Goal: Transaction & Acquisition: Download file/media

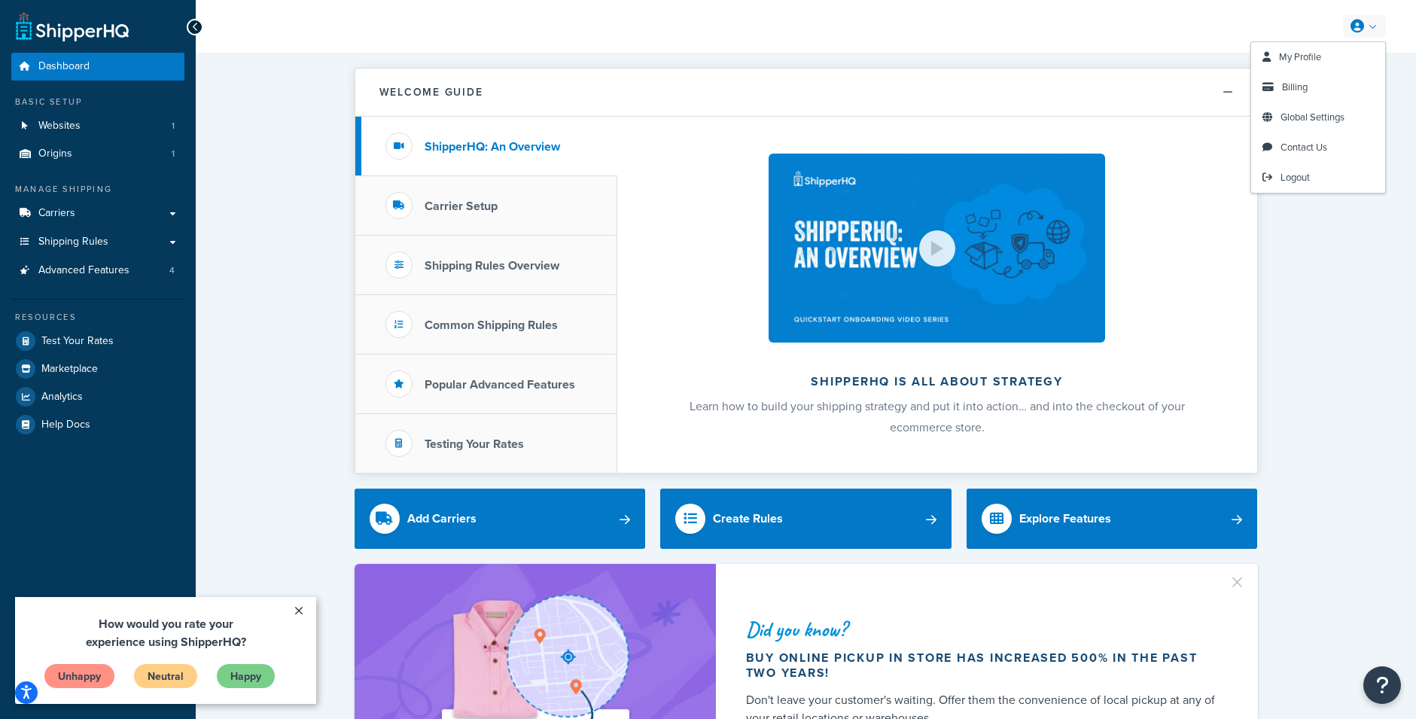
click at [1373, 25] on link at bounding box center [1364, 26] width 43 height 23
click at [1354, 85] on link "Billing" at bounding box center [1318, 87] width 134 height 30
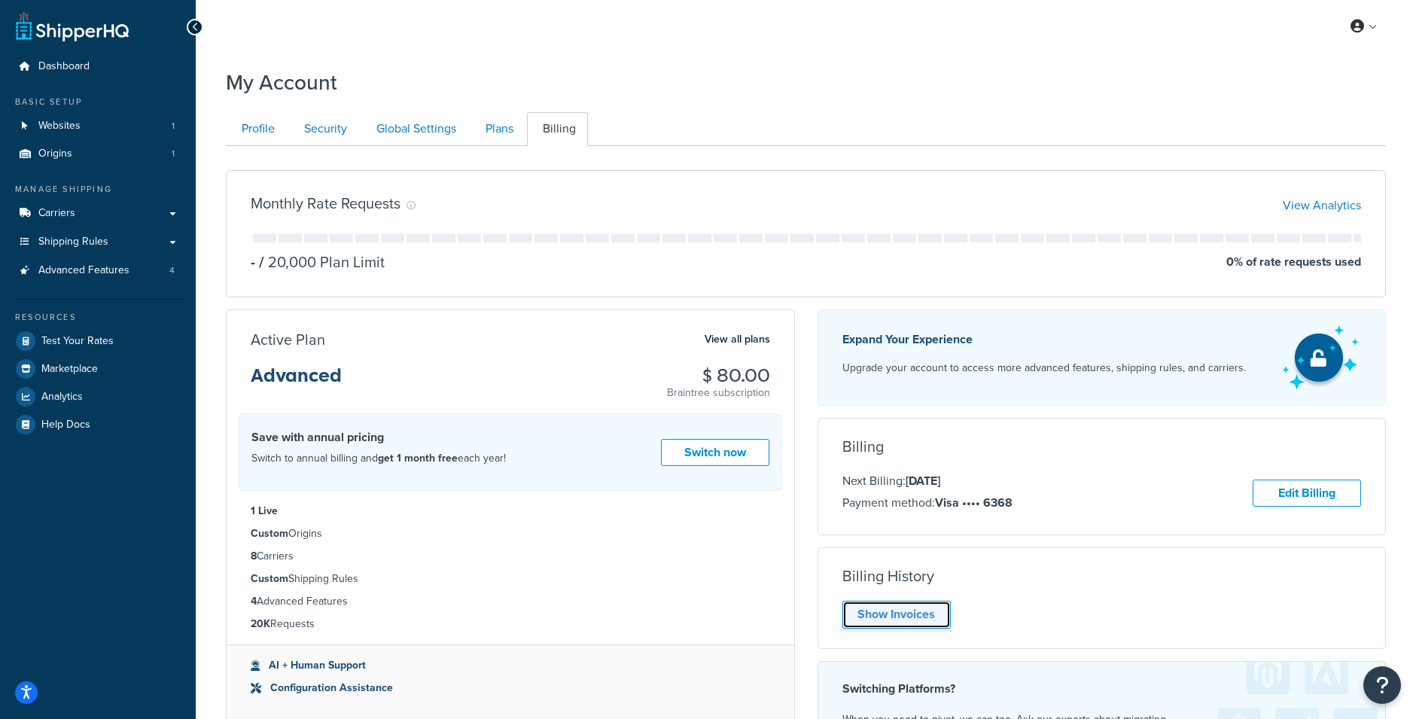
click at [918, 612] on link "Show Invoices" at bounding box center [897, 615] width 108 height 28
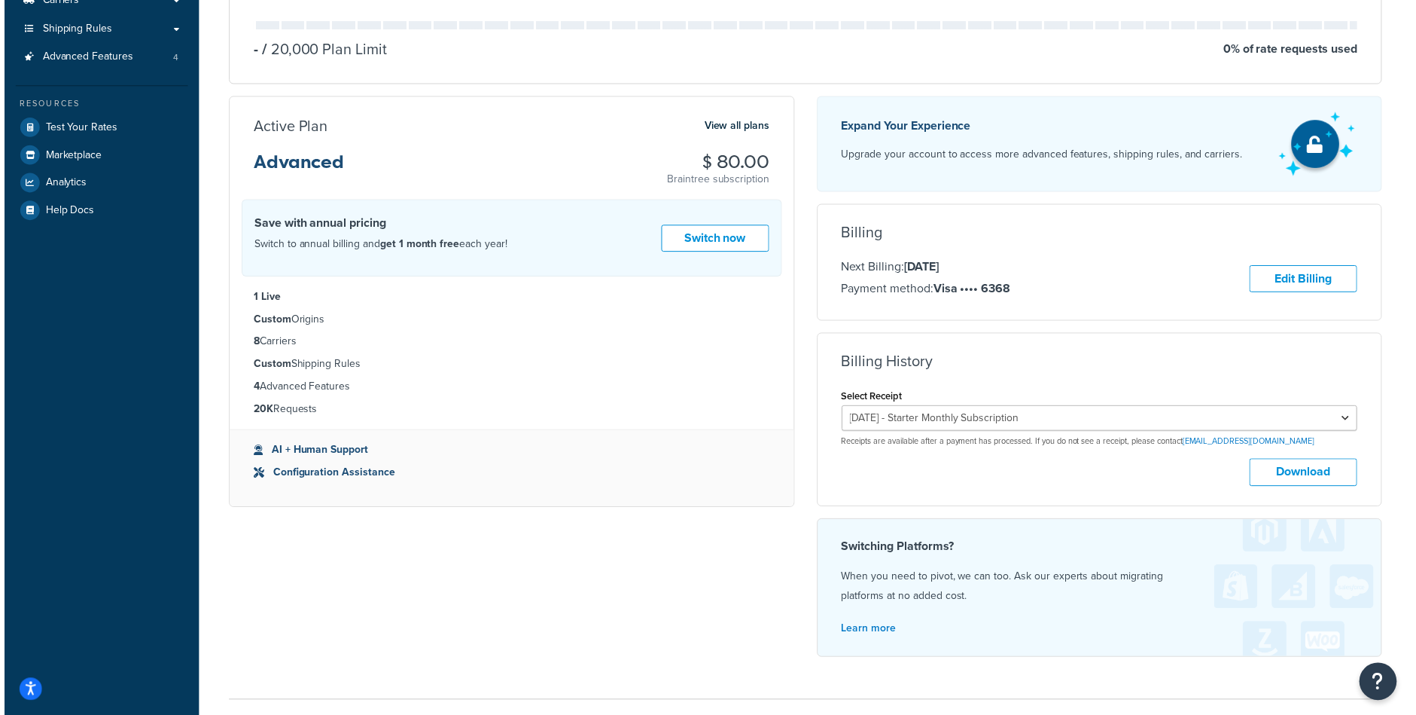
scroll to position [215, 0]
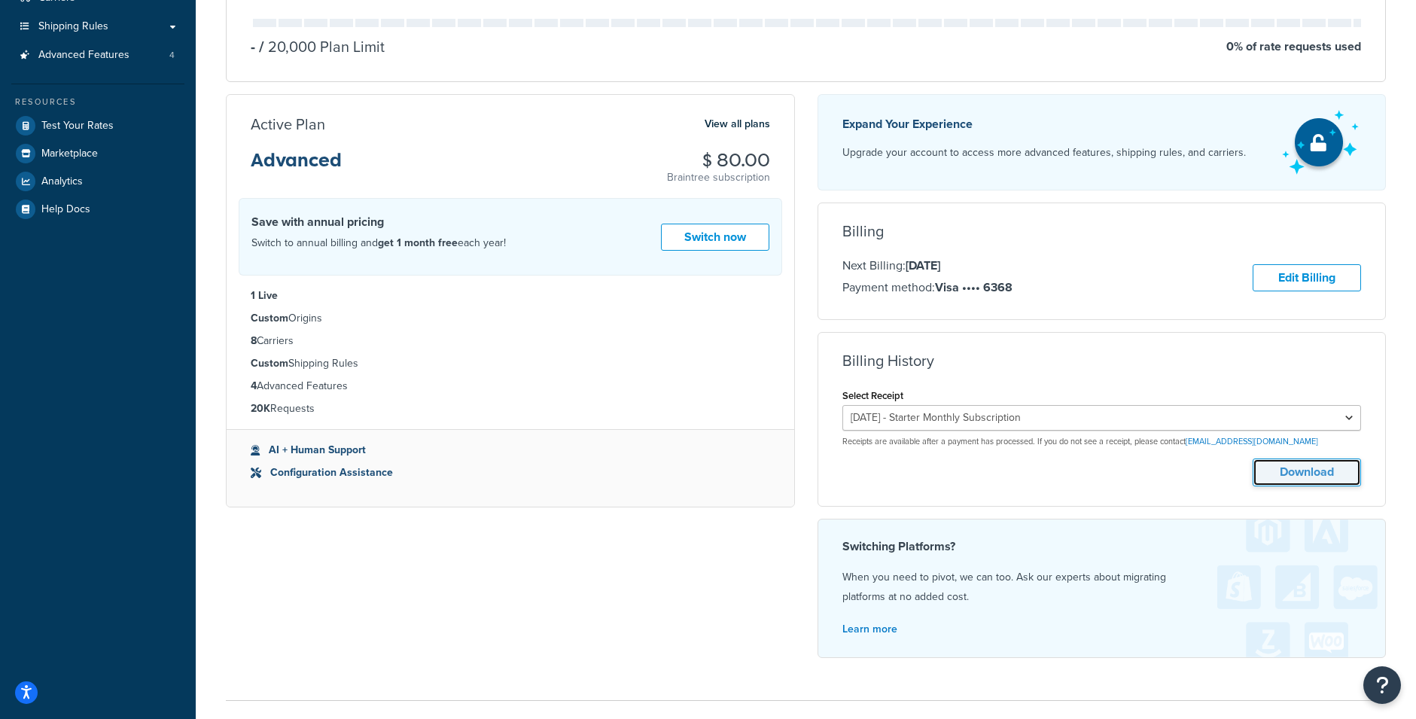
click at [1290, 483] on button "Download" at bounding box center [1307, 473] width 108 height 28
